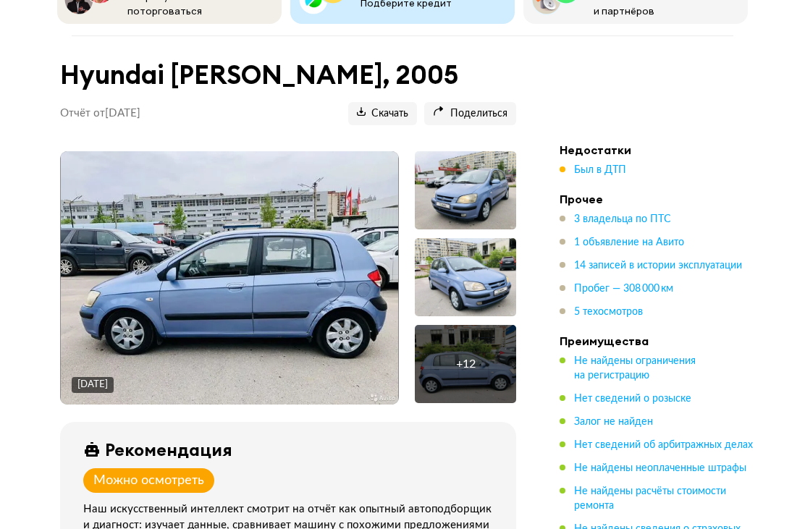
scroll to position [125, 0]
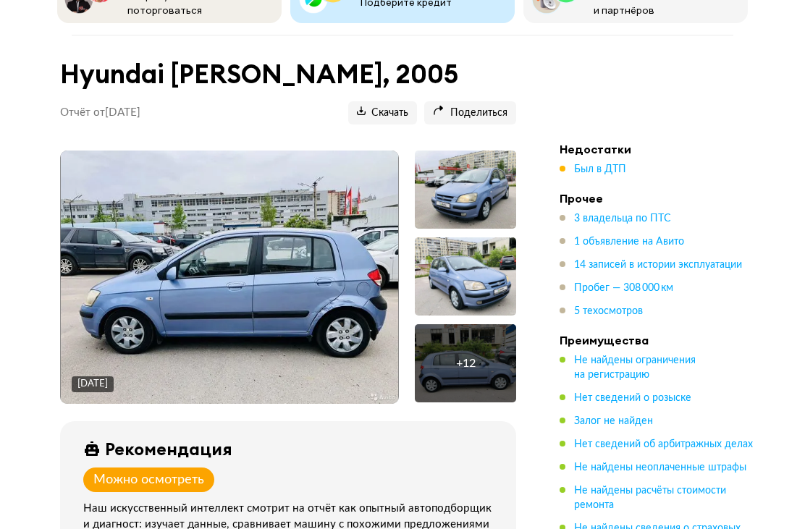
click at [482, 351] on div "+ 12" at bounding box center [465, 363] width 101 height 78
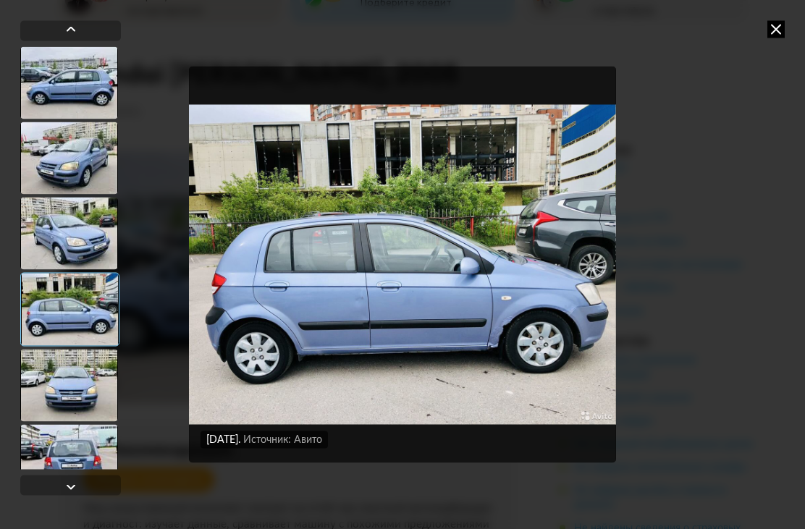
click at [56, 95] on div at bounding box center [69, 82] width 98 height 72
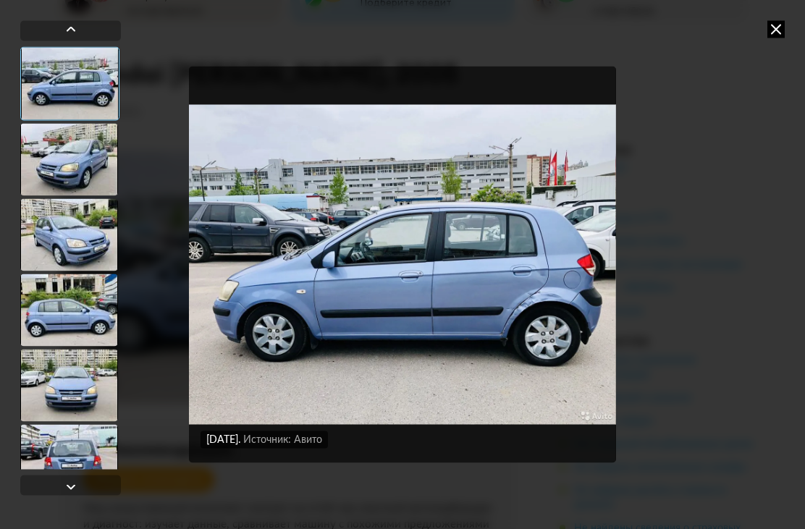
click at [57, 155] on div at bounding box center [69, 159] width 98 height 72
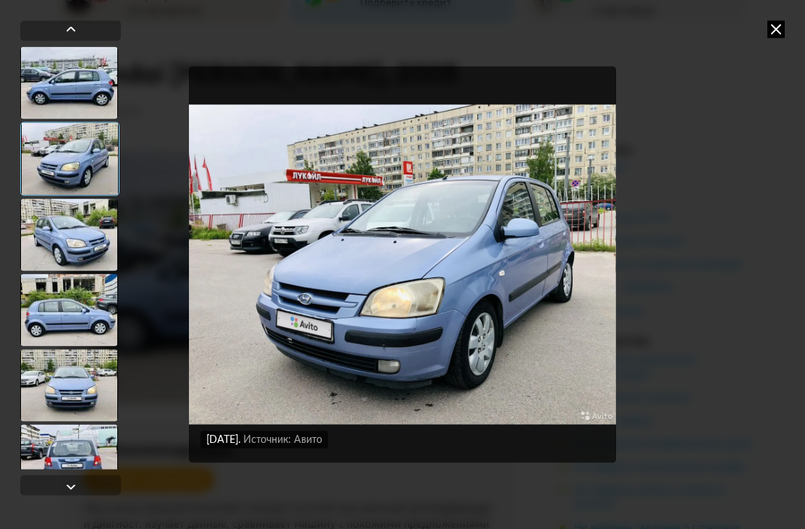
click at [45, 233] on div at bounding box center [69, 234] width 98 height 72
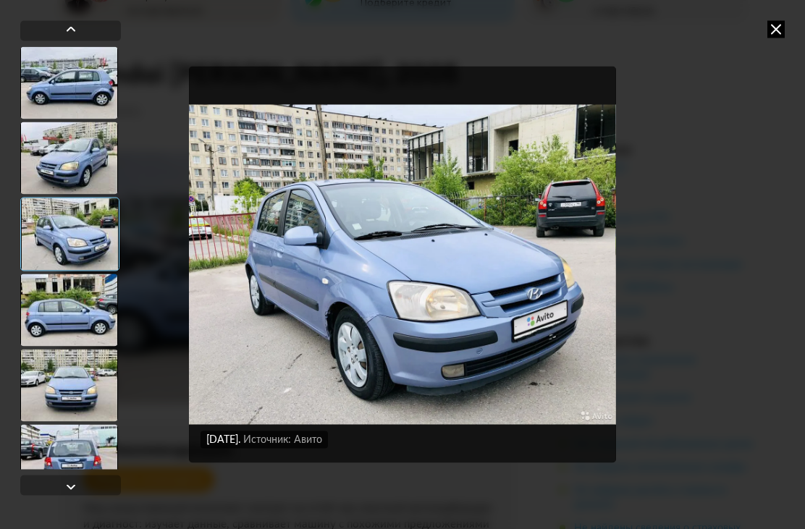
click at [53, 177] on div at bounding box center [69, 158] width 98 height 72
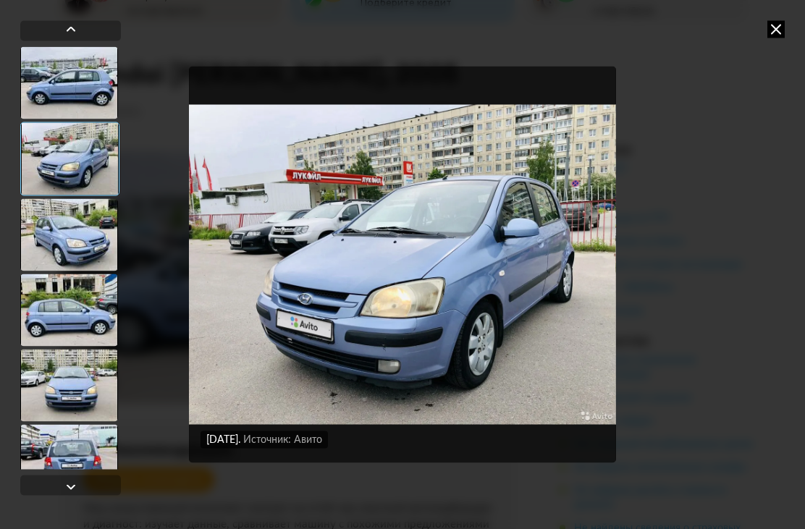
click at [49, 235] on div at bounding box center [69, 234] width 98 height 72
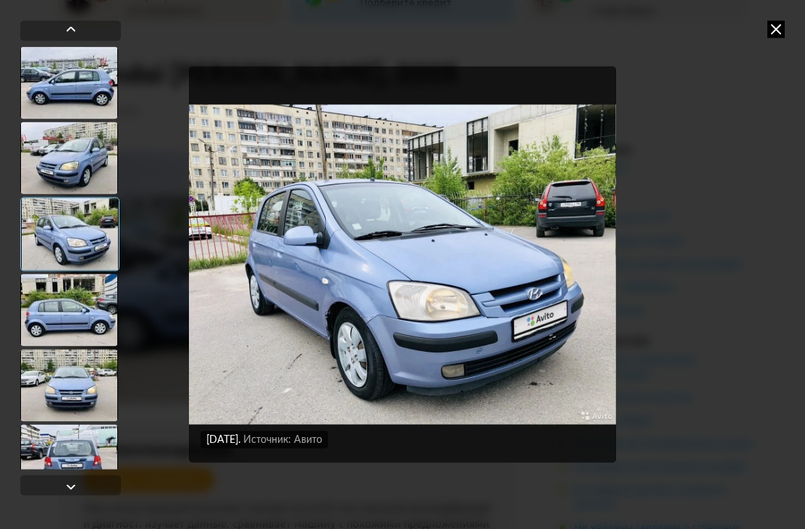
click at [61, 294] on div at bounding box center [69, 310] width 98 height 72
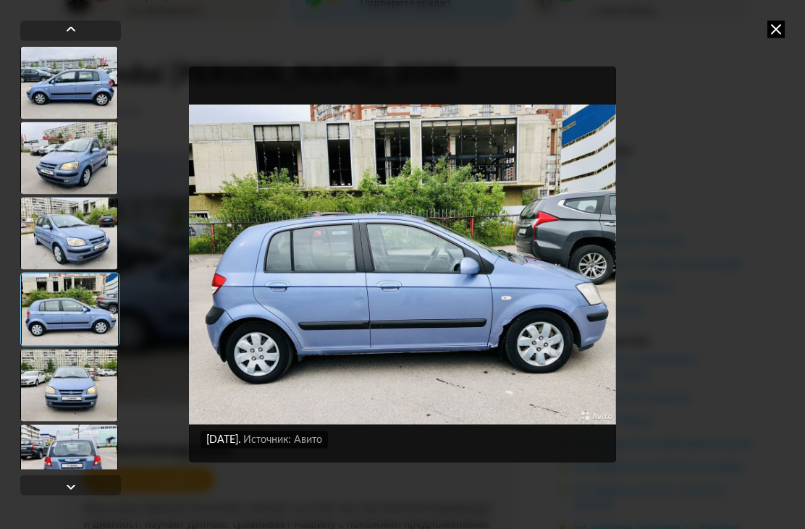
click at [58, 364] on div at bounding box center [69, 385] width 98 height 72
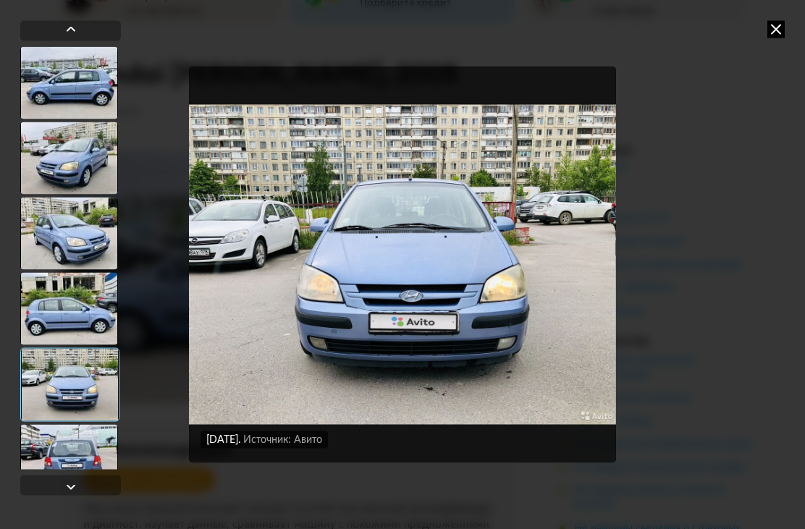
click at [56, 453] on div at bounding box center [69, 460] width 98 height 72
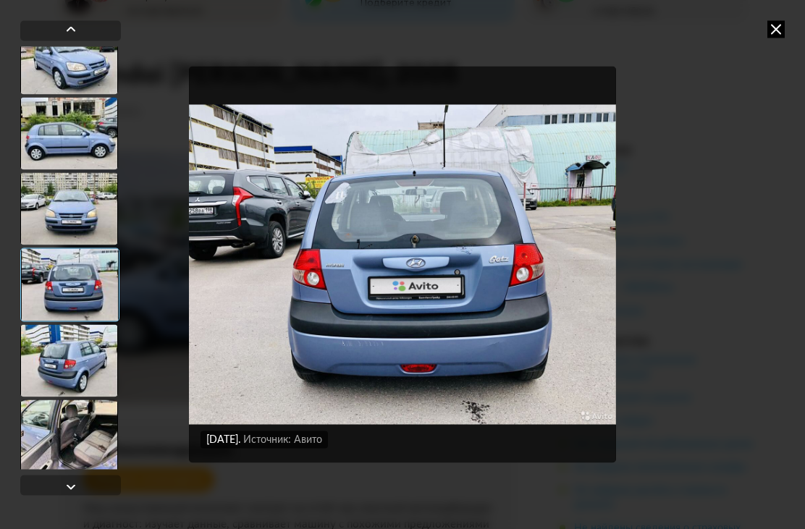
scroll to position [174, 0]
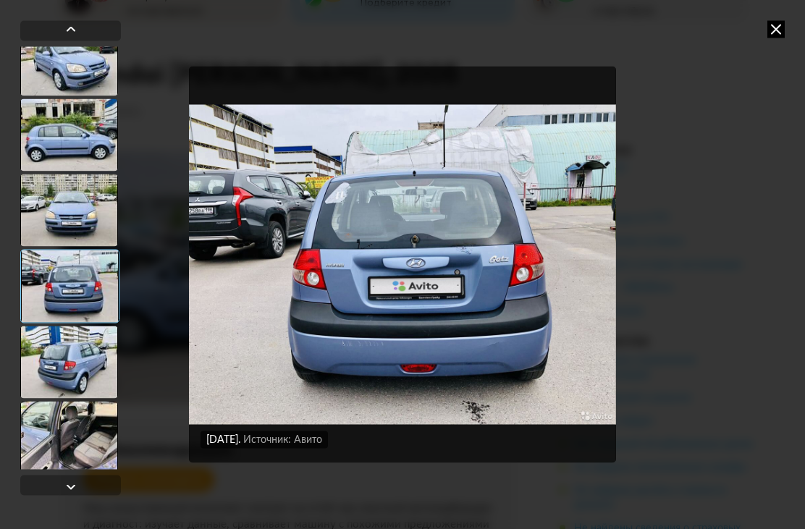
click at [67, 374] on div at bounding box center [69, 362] width 98 height 72
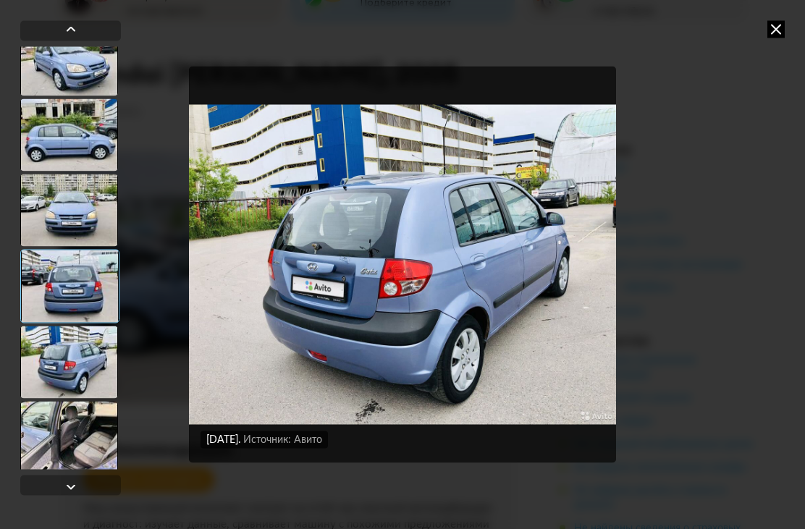
click at [54, 288] on div at bounding box center [69, 286] width 99 height 74
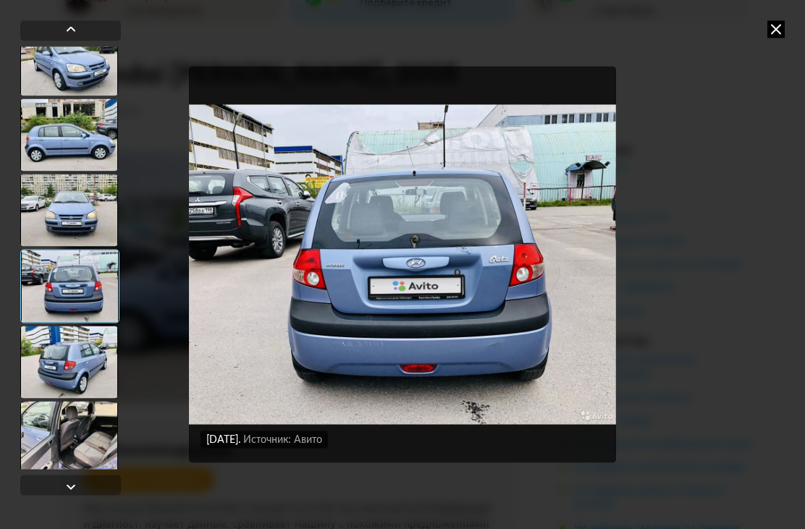
click at [61, 369] on div at bounding box center [69, 362] width 98 height 72
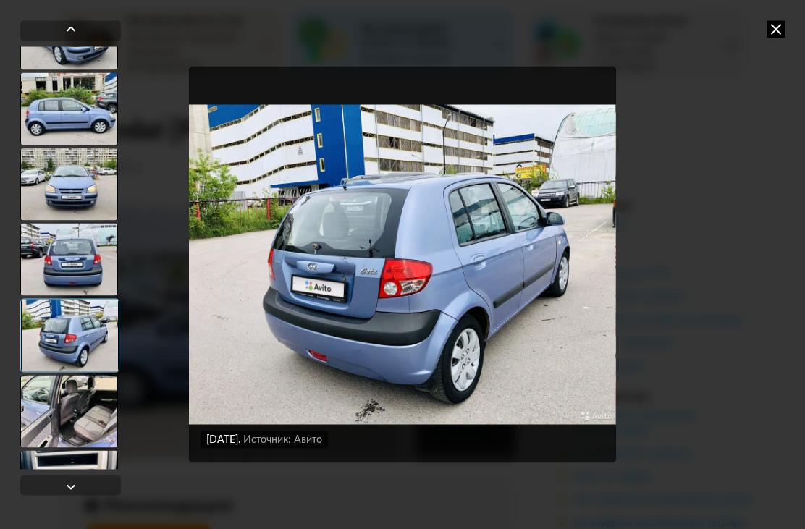
scroll to position [235, 0]
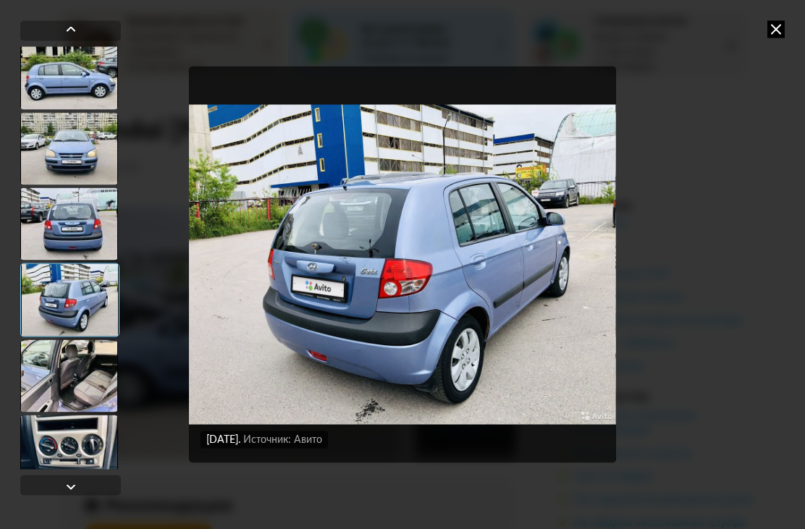
click at [68, 360] on div at bounding box center [69, 376] width 98 height 72
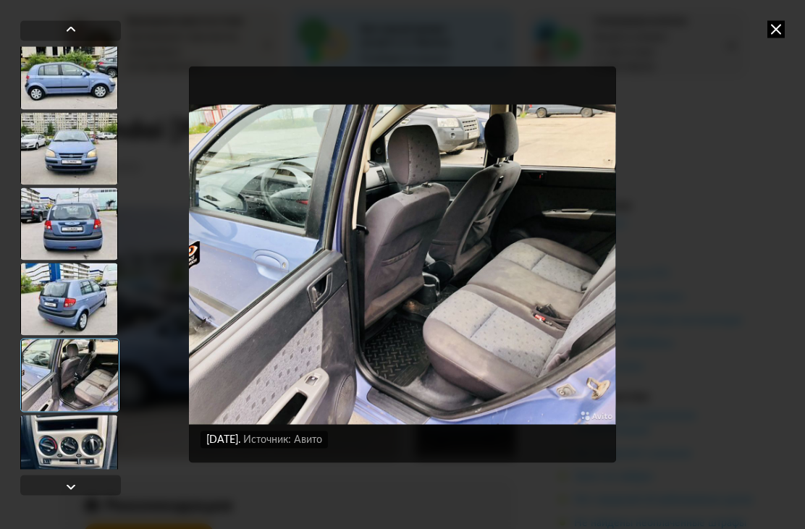
click at [66, 445] on div at bounding box center [69, 451] width 98 height 72
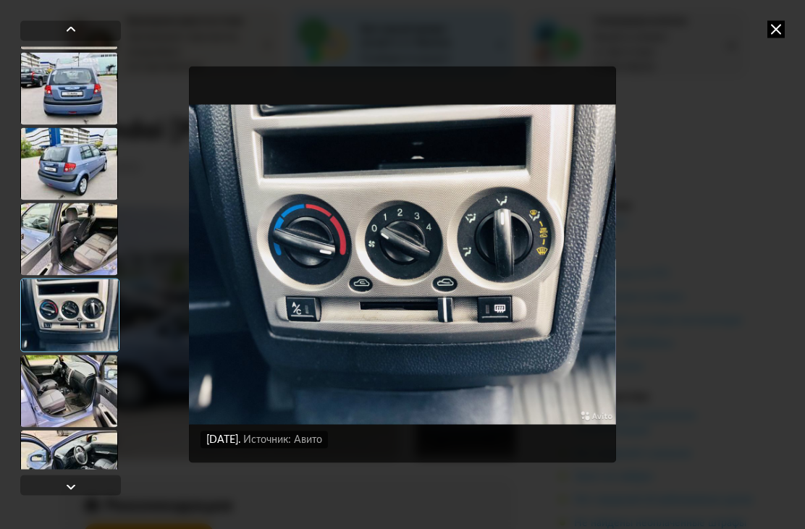
scroll to position [375, 0]
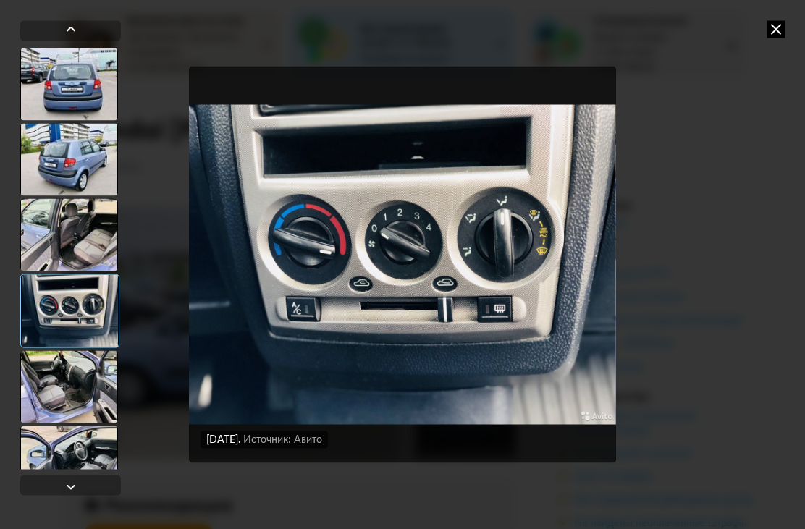
click at [57, 356] on div at bounding box center [69, 387] width 98 height 72
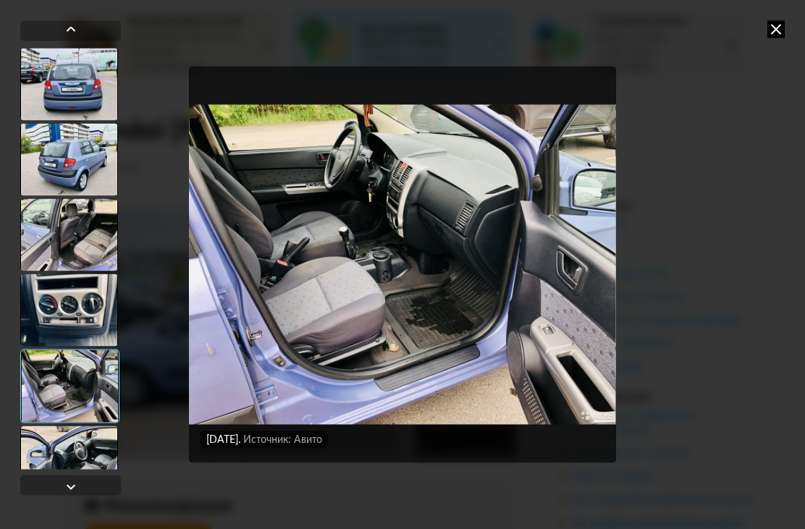
click at [51, 320] on div at bounding box center [69, 310] width 98 height 72
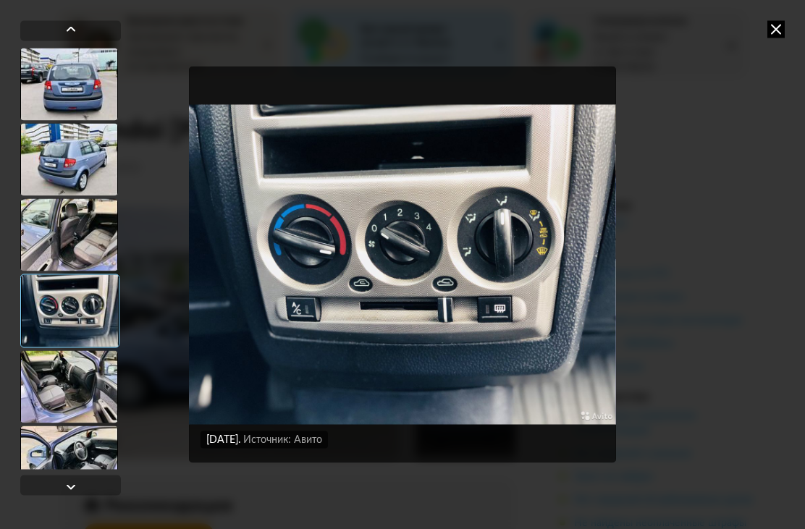
click at [71, 378] on div at bounding box center [69, 387] width 98 height 72
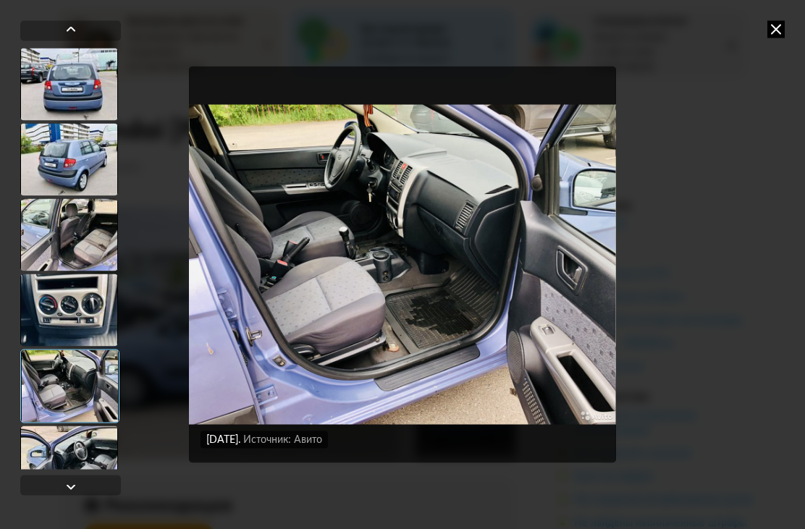
click at [67, 455] on div at bounding box center [69, 462] width 98 height 72
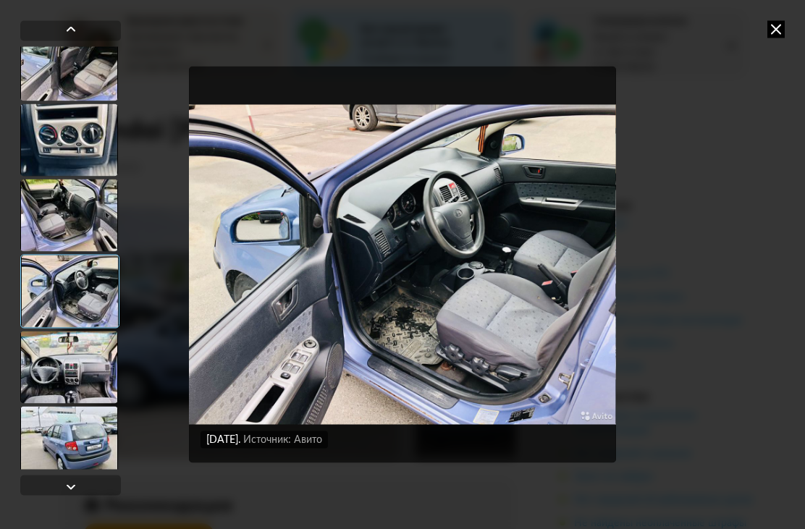
scroll to position [547, 0]
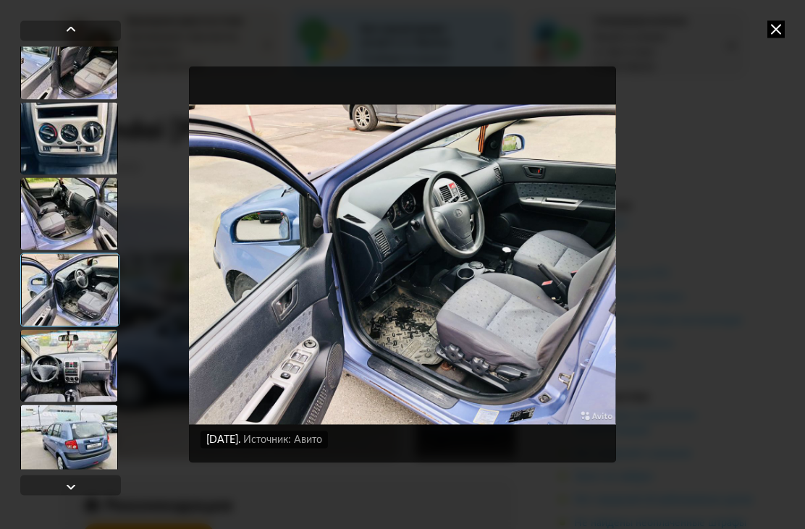
click at [62, 366] on div at bounding box center [69, 366] width 98 height 72
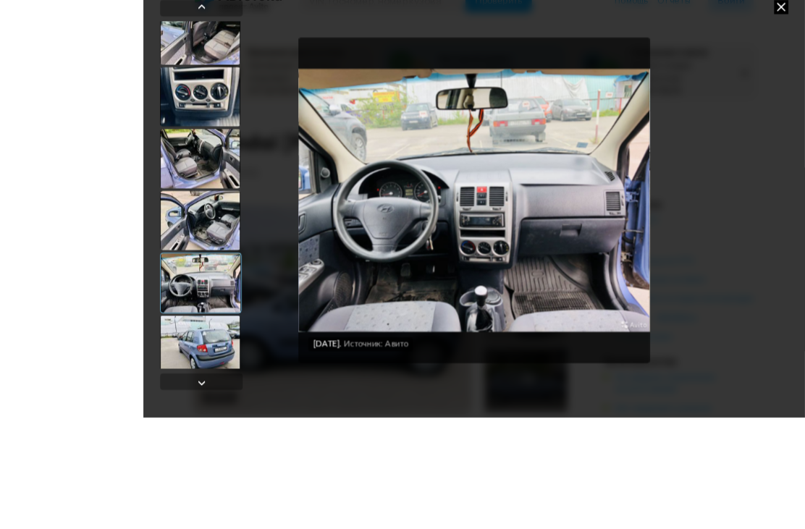
scroll to position [113, 0]
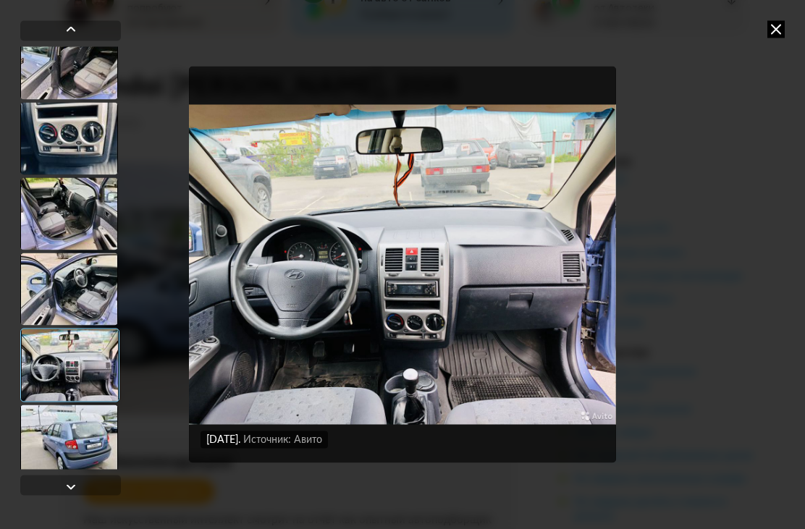
click at [61, 435] on div at bounding box center [69, 441] width 98 height 72
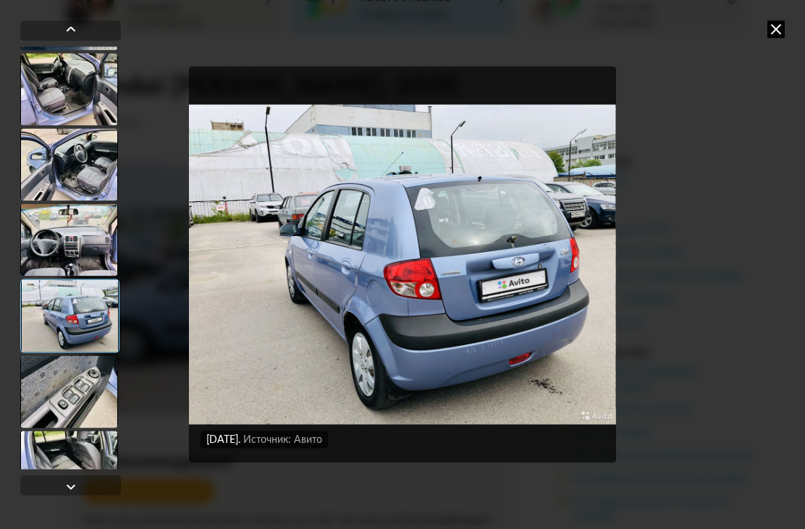
scroll to position [671, 0]
click at [72, 382] on div at bounding box center [69, 392] width 98 height 72
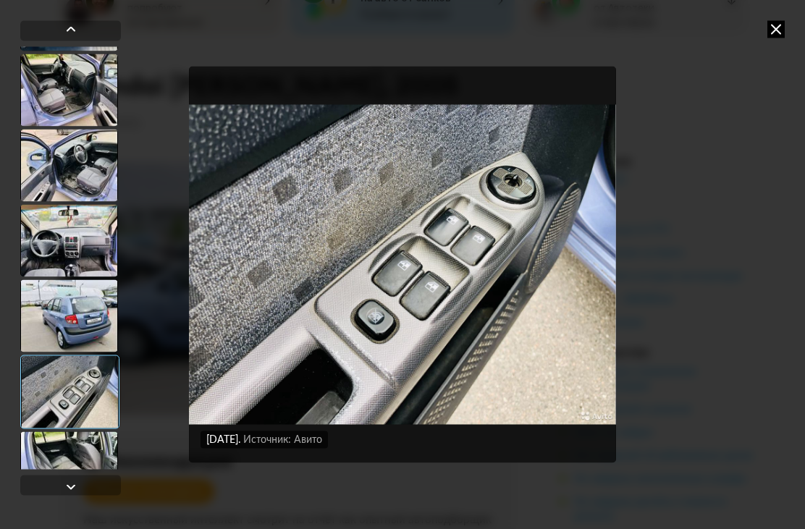
click at [54, 319] on div at bounding box center [69, 316] width 98 height 72
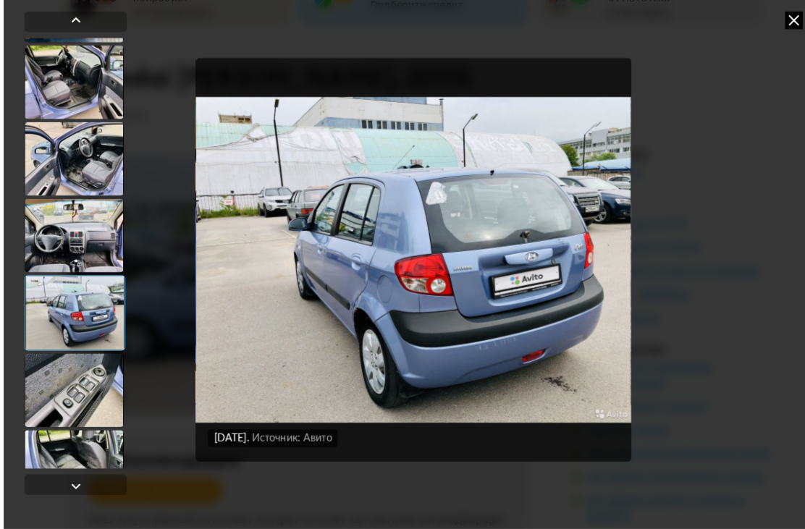
scroll to position [115, 0]
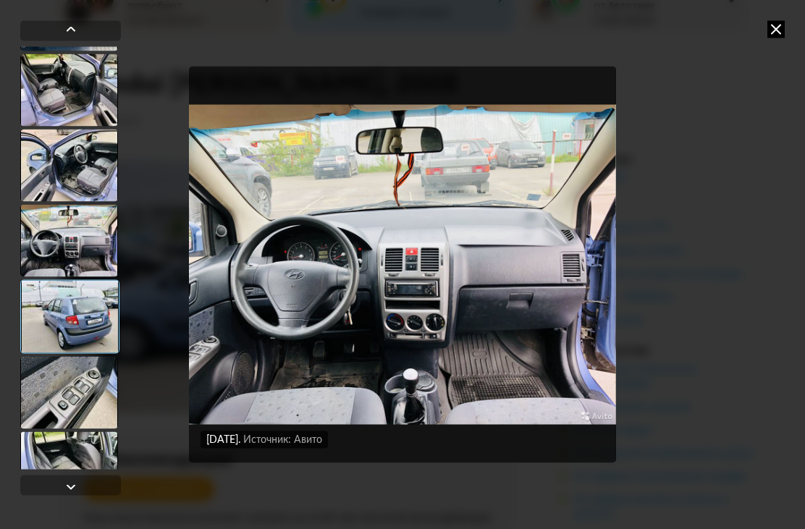
click at [48, 402] on div at bounding box center [69, 392] width 98 height 72
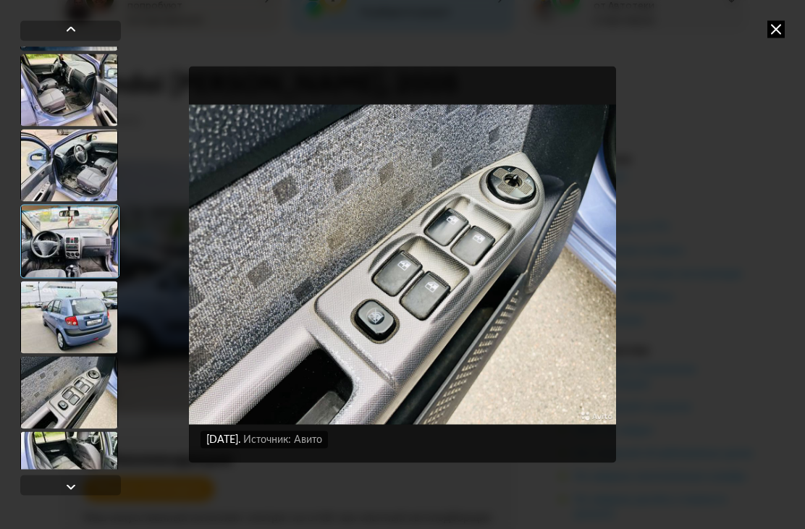
click at [64, 461] on div at bounding box center [69, 468] width 98 height 72
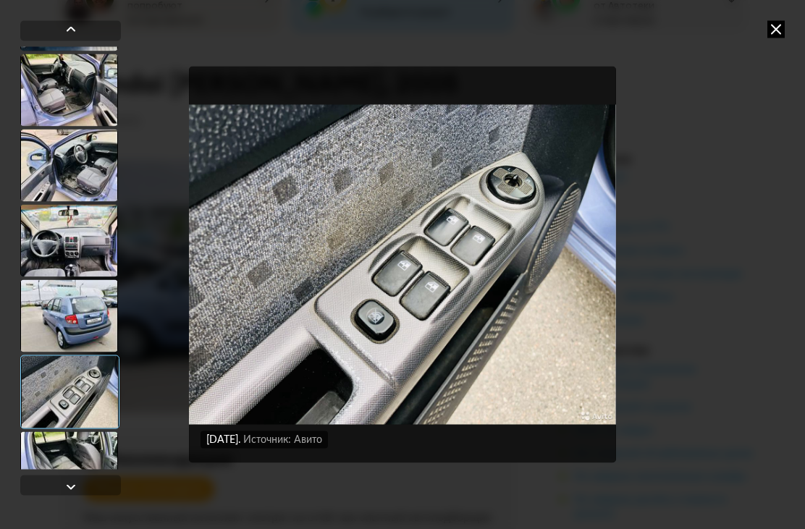
click at [56, 466] on div at bounding box center [69, 468] width 98 height 72
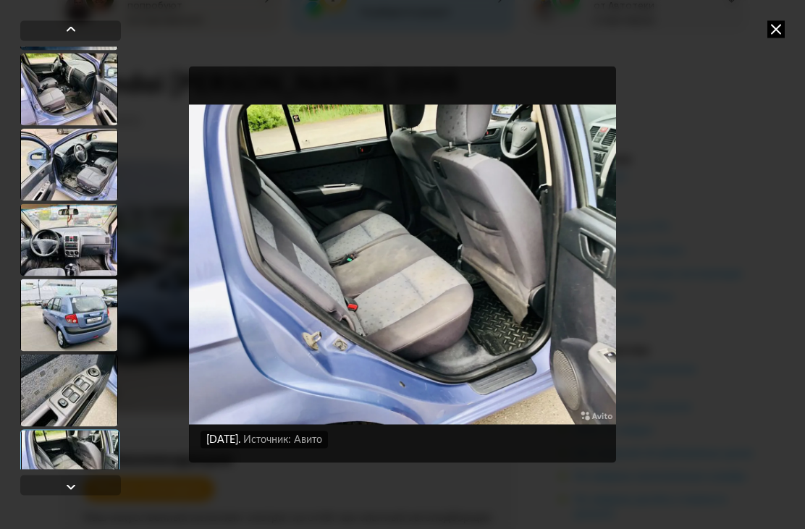
scroll to position [671, 0]
click at [780, 34] on icon at bounding box center [776, 28] width 17 height 17
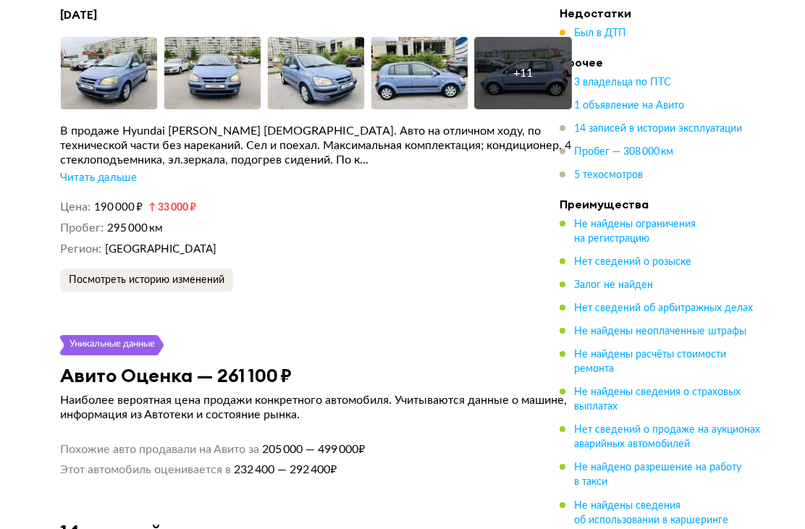
scroll to position [3403, 0]
